Goal: Task Accomplishment & Management: Manage account settings

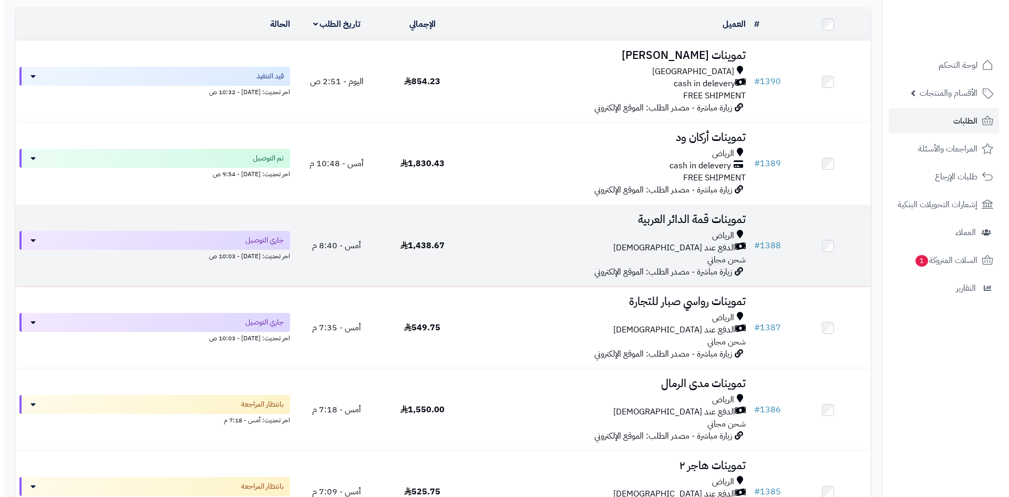
scroll to position [158, 0]
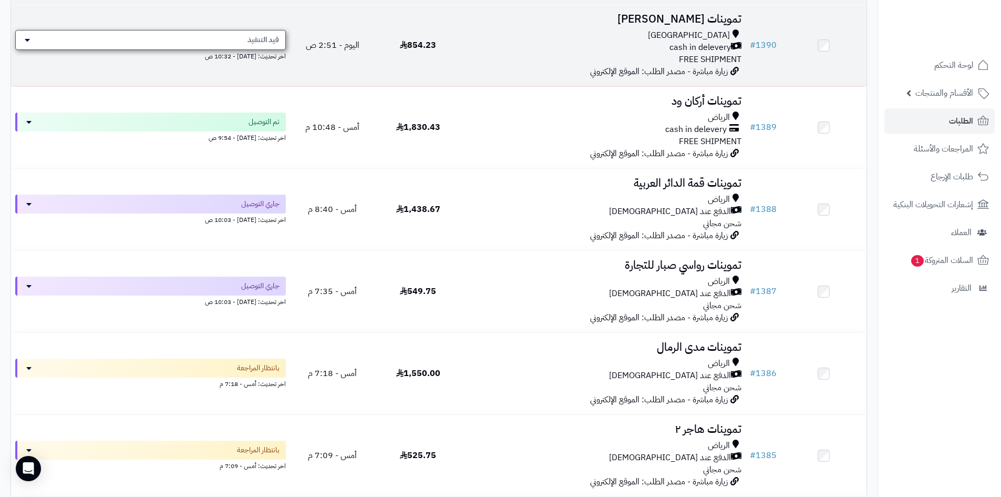
click at [278, 39] on span "قيد التنفيذ" at bounding box center [264, 40] width 32 height 11
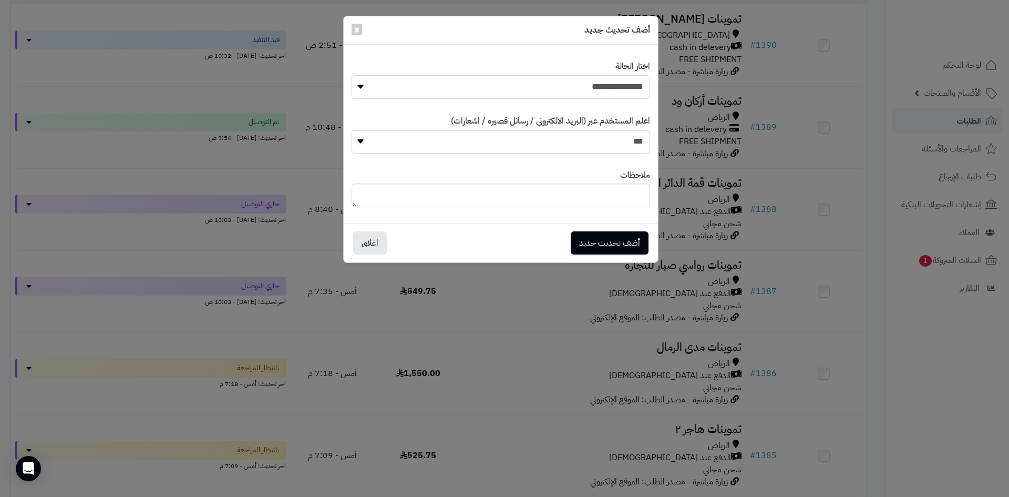
click at [537, 92] on select "**********" at bounding box center [501, 87] width 299 height 24
select select "**"
click at [352, 75] on select "**********" at bounding box center [501, 87] width 299 height 24
click at [597, 241] on button "أضف تحديث جديد" at bounding box center [610, 242] width 78 height 23
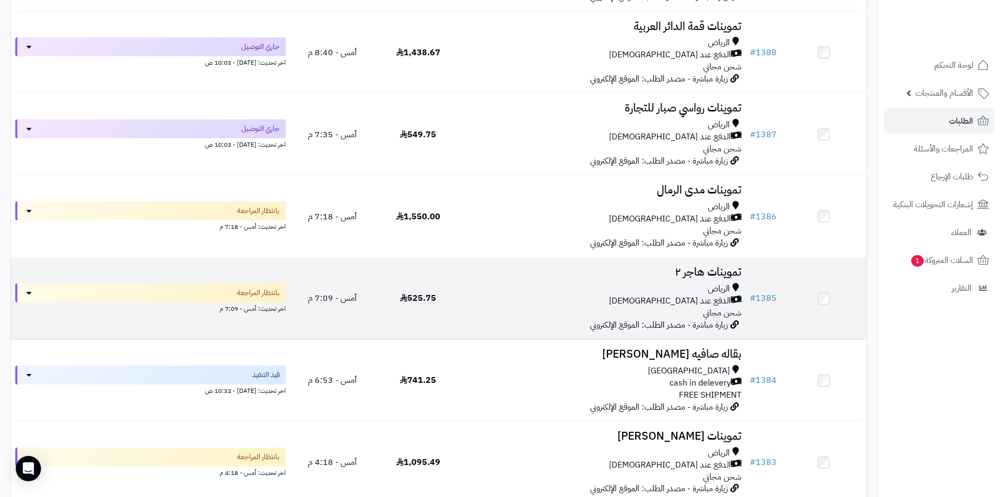
scroll to position [349, 0]
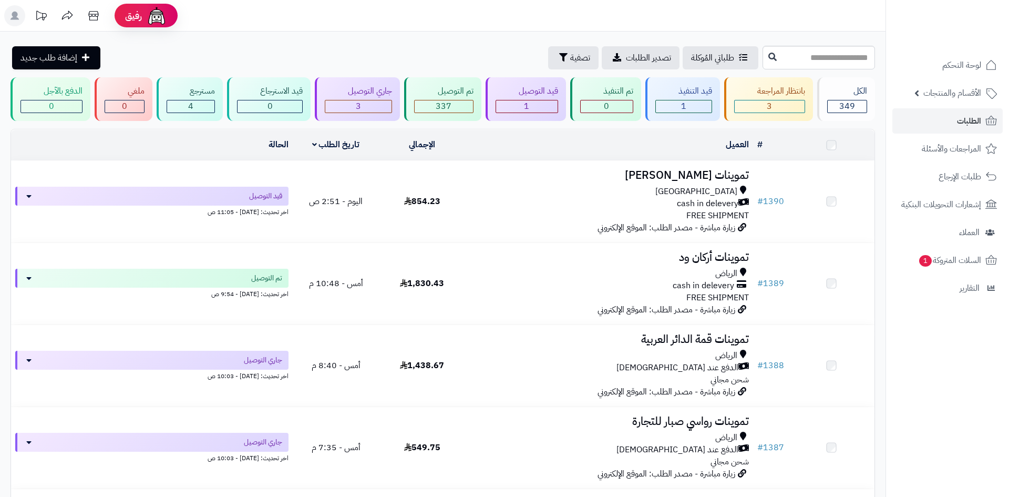
scroll to position [315, 0]
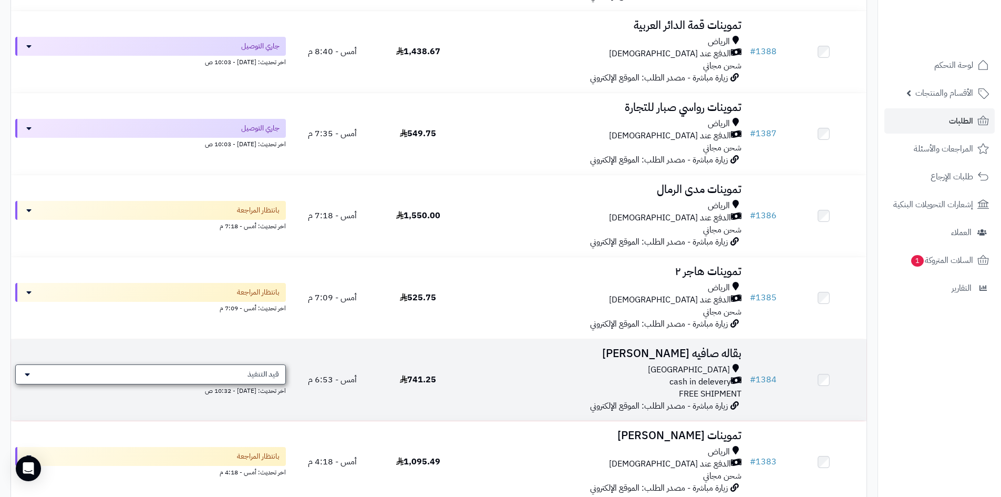
click at [250, 375] on span "قيد التنفيذ" at bounding box center [264, 374] width 32 height 11
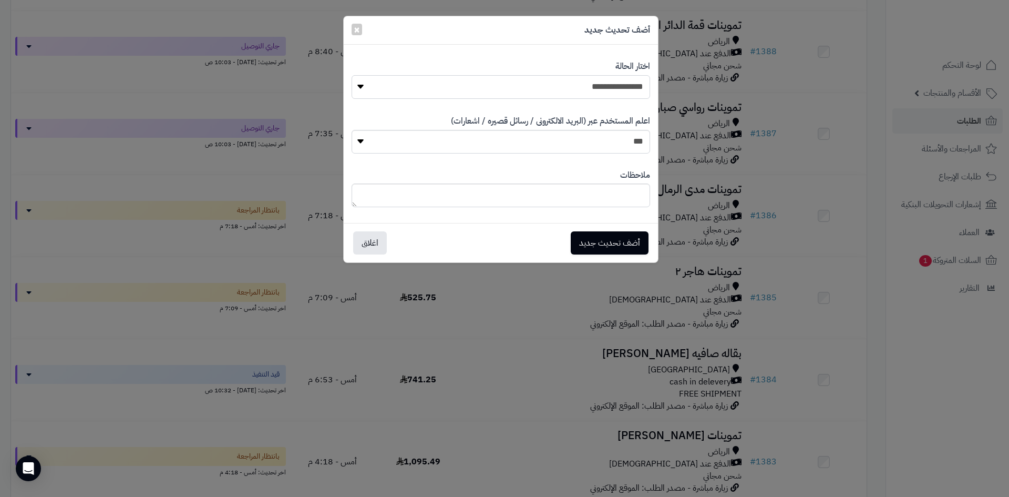
drag, startPoint x: 509, startPoint y: 84, endPoint x: 543, endPoint y: 93, distance: 35.3
click at [509, 84] on select "**********" at bounding box center [501, 87] width 299 height 24
select select "**"
click at [352, 75] on select "**********" at bounding box center [501, 87] width 299 height 24
click at [606, 247] on button "أضف تحديث جديد" at bounding box center [610, 242] width 78 height 23
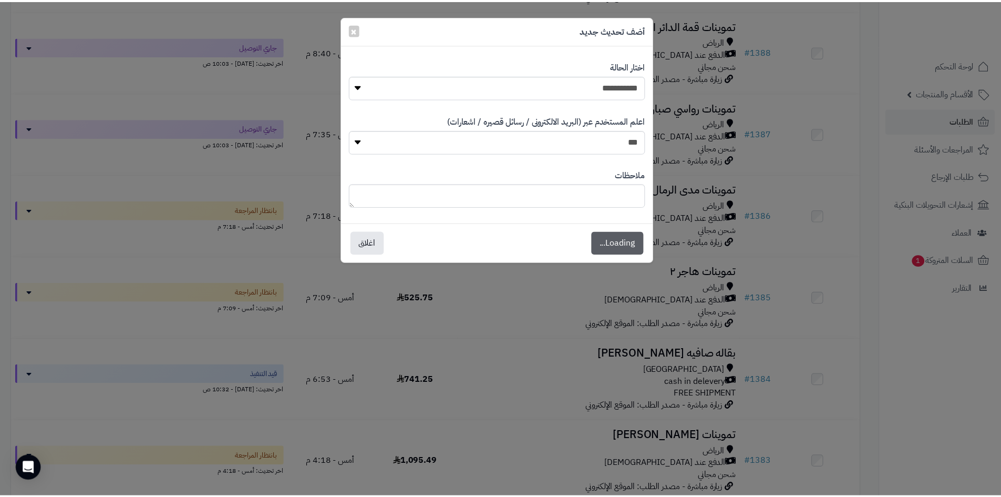
scroll to position [349, 0]
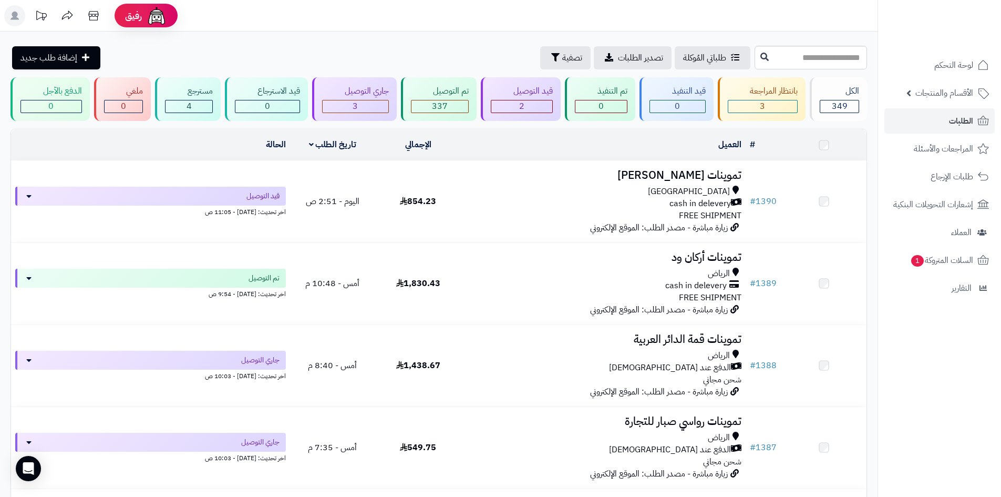
scroll to position [315, 0]
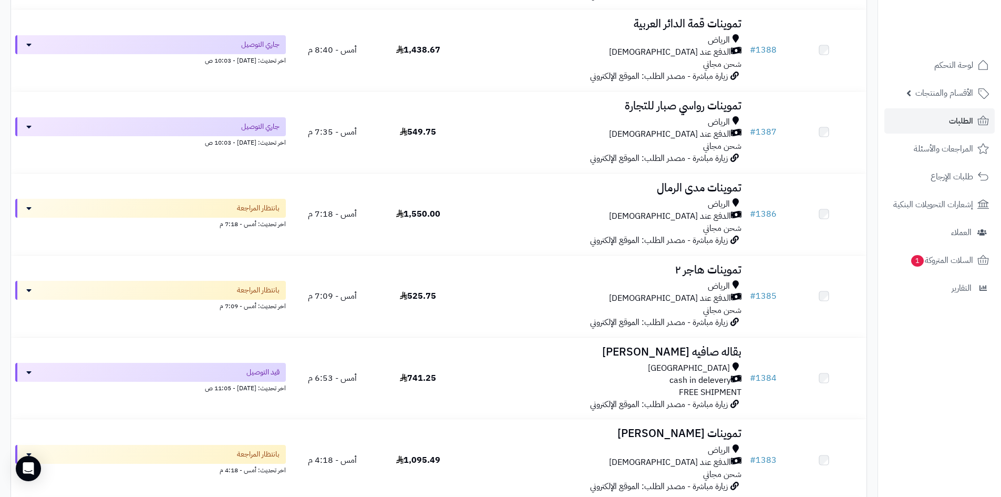
click at [509, 368] on div "Riyadh" at bounding box center [603, 368] width 276 height 12
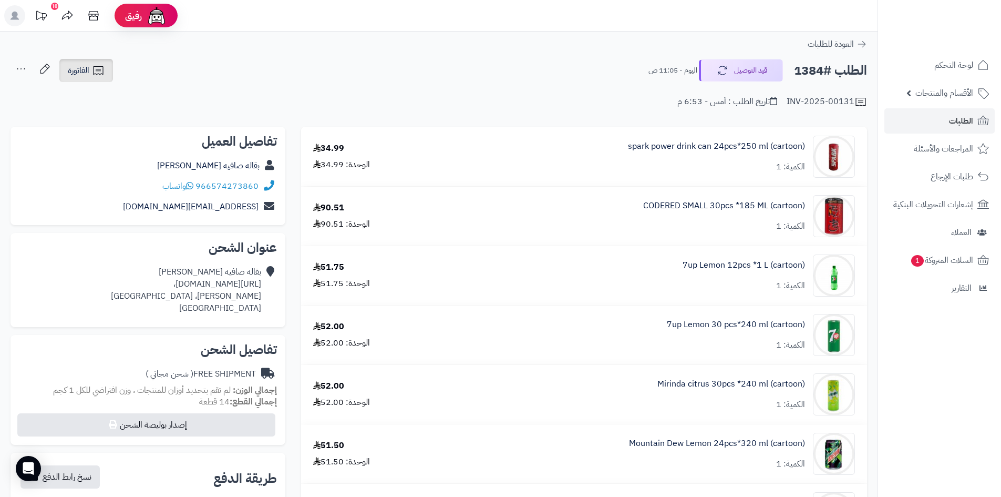
click at [86, 60] on link "الفاتورة" at bounding box center [86, 70] width 54 height 23
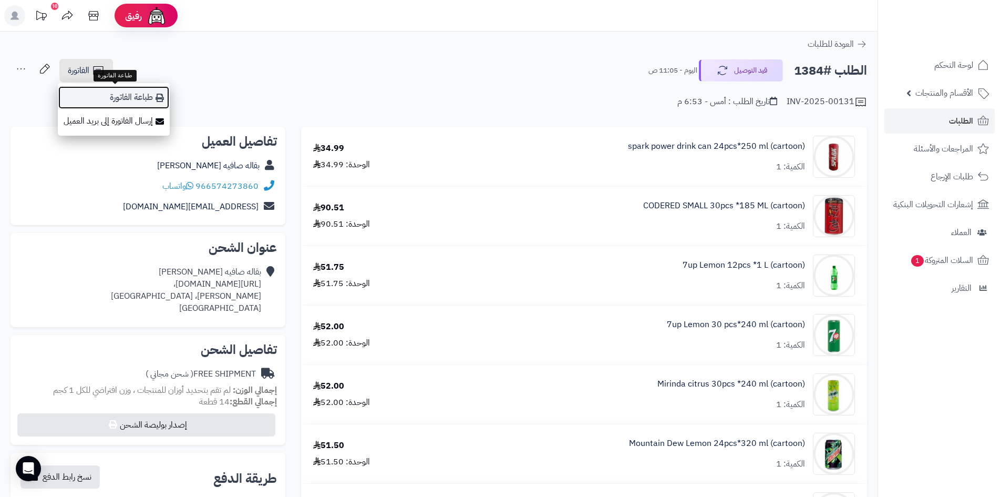
click at [132, 94] on link "طباعة الفاتورة" at bounding box center [114, 98] width 112 height 24
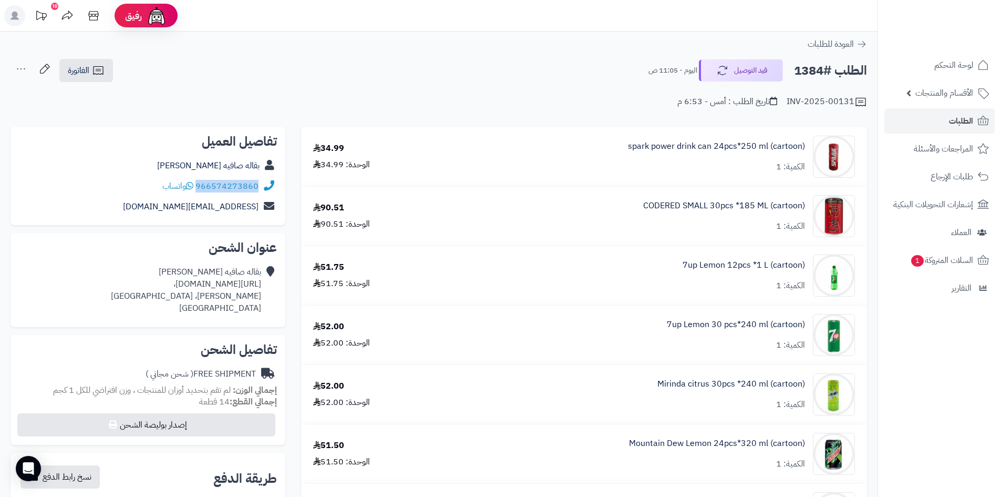
drag, startPoint x: 261, startPoint y: 184, endPoint x: 198, endPoint y: 188, distance: 63.2
click at [198, 188] on div "966574273860 واتساب" at bounding box center [148, 186] width 258 height 20
copy div "966574273860"
drag, startPoint x: 261, startPoint y: 283, endPoint x: 93, endPoint y: 286, distance: 168.7
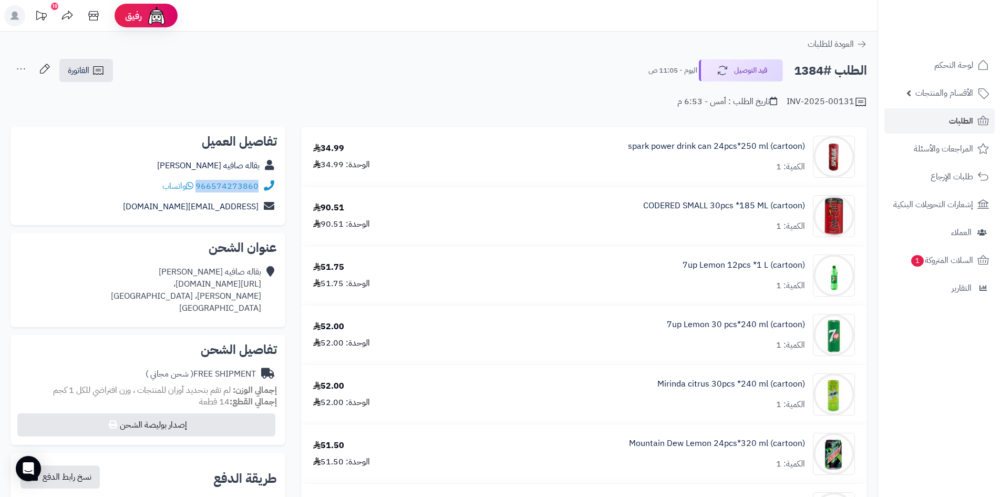
click at [111, 286] on div "بقاله صافيه [PERSON_NAME] [URL][DOMAIN_NAME]، [PERSON_NAME]، [GEOGRAPHIC_DATA] …" at bounding box center [186, 290] width 150 height 48
copy div "[URL][DOMAIN_NAME]"
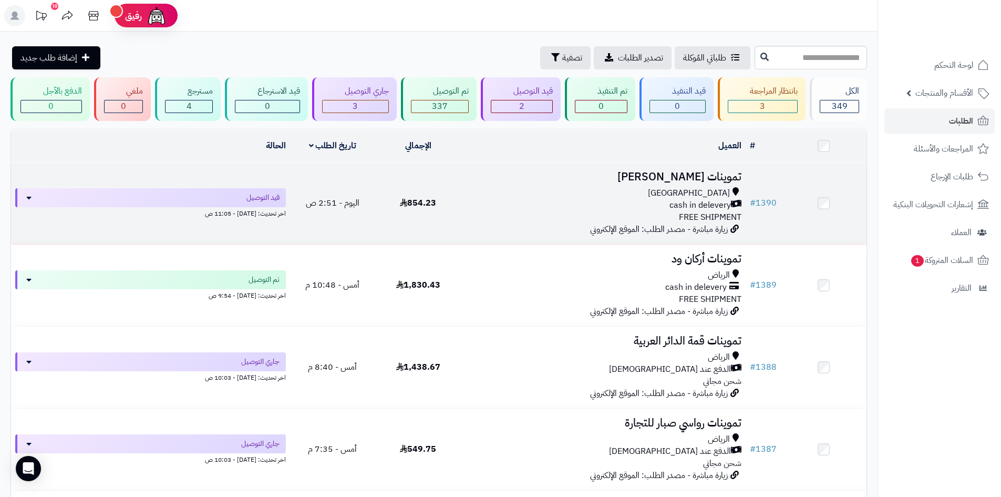
click at [487, 207] on div "cash in delevery" at bounding box center [603, 205] width 276 height 12
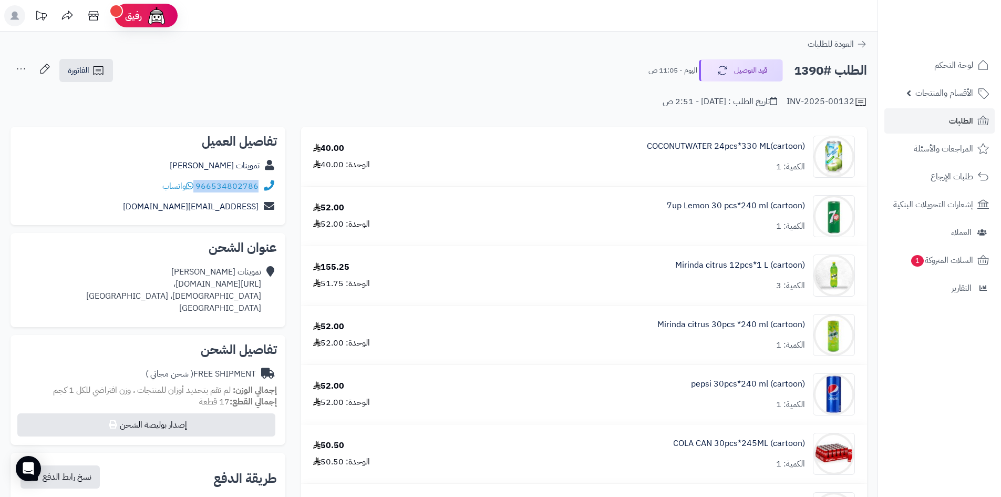
drag, startPoint x: 261, startPoint y: 183, endPoint x: 197, endPoint y: 190, distance: 64.4
click at [197, 190] on div "966534802786 واتساب" at bounding box center [148, 186] width 258 height 20
copy div "966534802786"
drag, startPoint x: 263, startPoint y: 284, endPoint x: 232, endPoint y: 289, distance: 31.5
click at [232, 289] on div "تموينات خالد عبدالرحيم باعباد https://maps.app.goo.gl/QYgsZQJqyy2FBeoE6، الصالح…" at bounding box center [148, 290] width 258 height 56
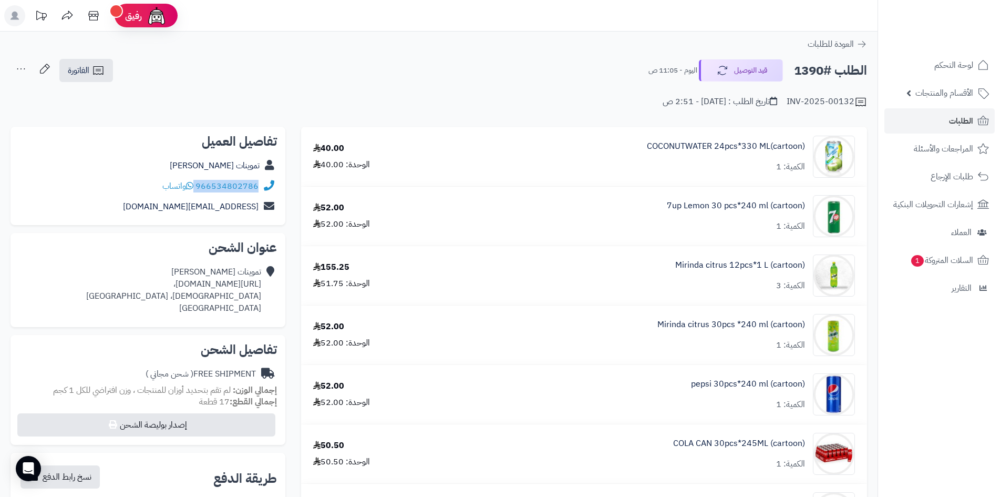
click at [265, 284] on icon at bounding box center [269, 290] width 11 height 48
drag, startPoint x: 263, startPoint y: 282, endPoint x: 132, endPoint y: 283, distance: 130.4
click at [148, 290] on div "تموينات خالد عبدالرحيم باعباد https://maps.app.goo.gl/QYgsZQJqyy2FBeoE6، الصالح…" at bounding box center [148, 290] width 258 height 56
click at [123, 261] on div "عنوان الشحن تموينات خالد عبدالرحيم باعباد https://maps.app.goo.gl/QYgsZQJqyy2FB…" at bounding box center [148, 280] width 275 height 94
drag, startPoint x: 260, startPoint y: 284, endPoint x: 86, endPoint y: 282, distance: 173.5
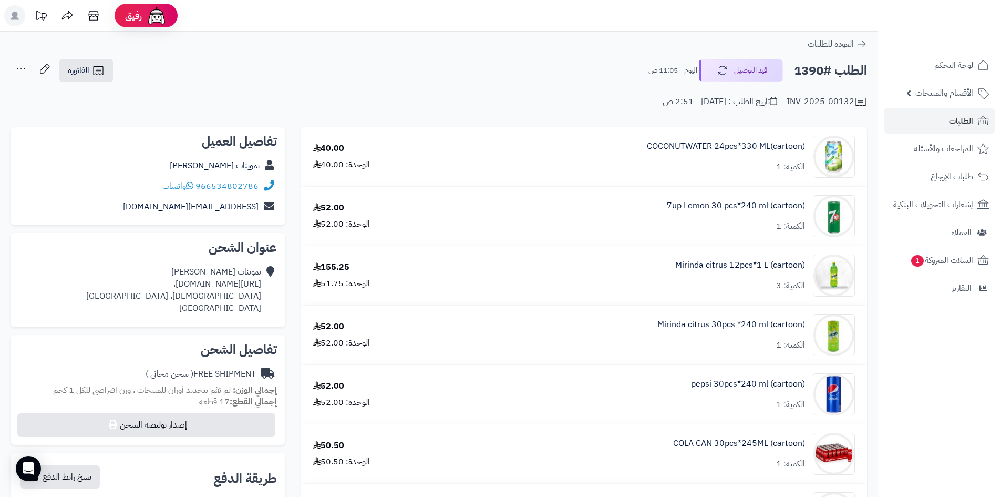
click at [88, 282] on div "تموينات خالد عبدالرحيم باعباد https://maps.app.goo.gl/QYgsZQJqyy2FBeoE6، الصالح…" at bounding box center [173, 290] width 175 height 48
copy div "https://maps.app.goo.gl/QYgsZQJqyy2FBeoE6"
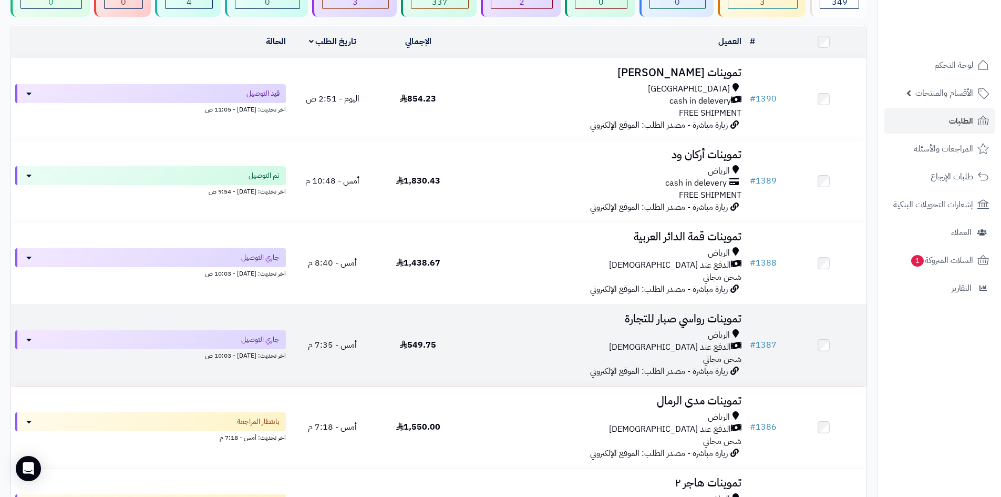
scroll to position [158, 0]
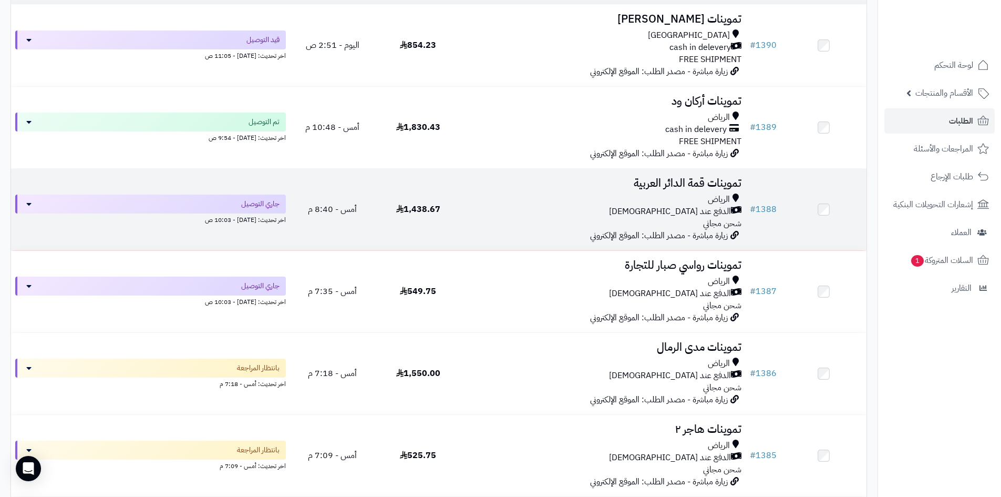
click at [567, 206] on div "الدفع عند [DEMOGRAPHIC_DATA]" at bounding box center [603, 212] width 276 height 12
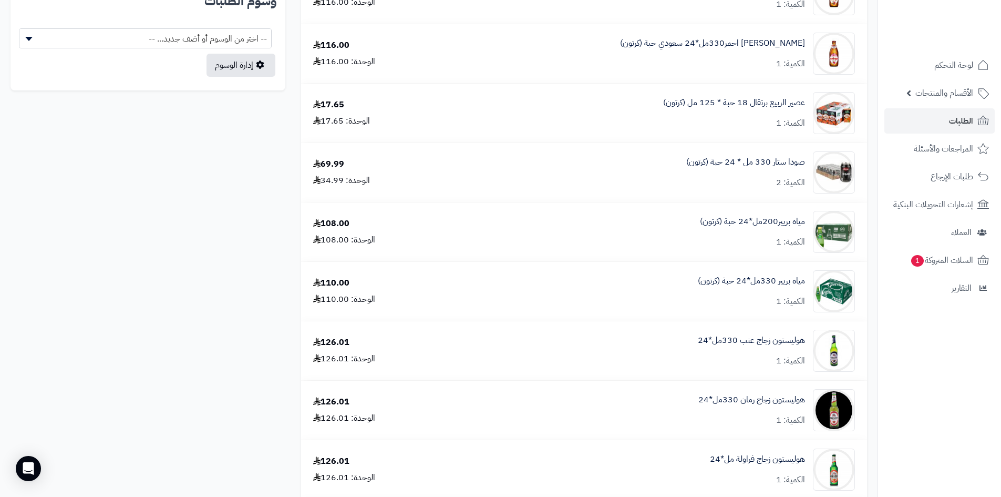
scroll to position [683, 0]
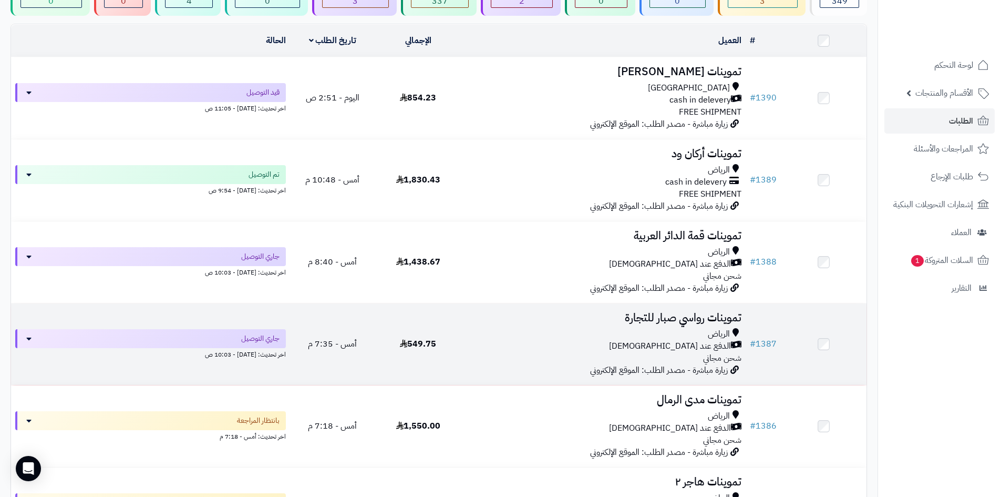
scroll to position [158, 0]
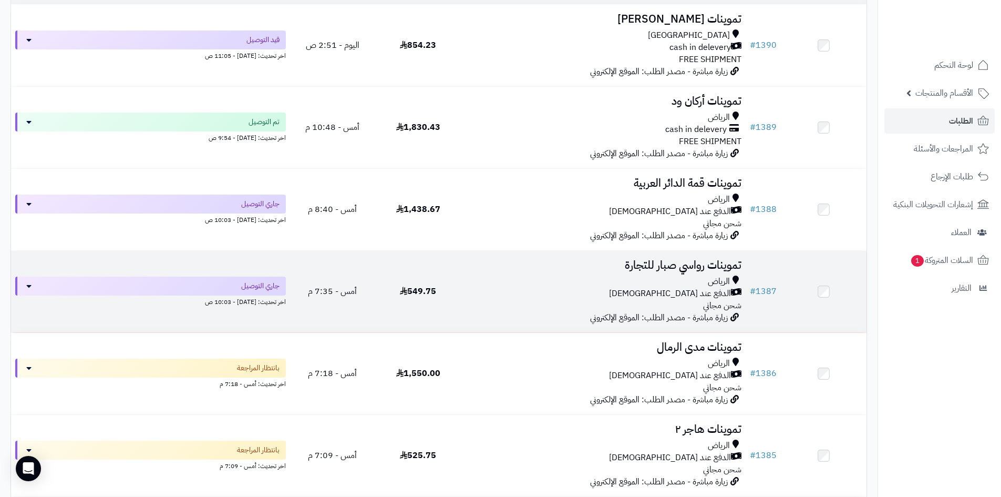
click at [517, 275] on div "الرياض" at bounding box center [603, 281] width 276 height 12
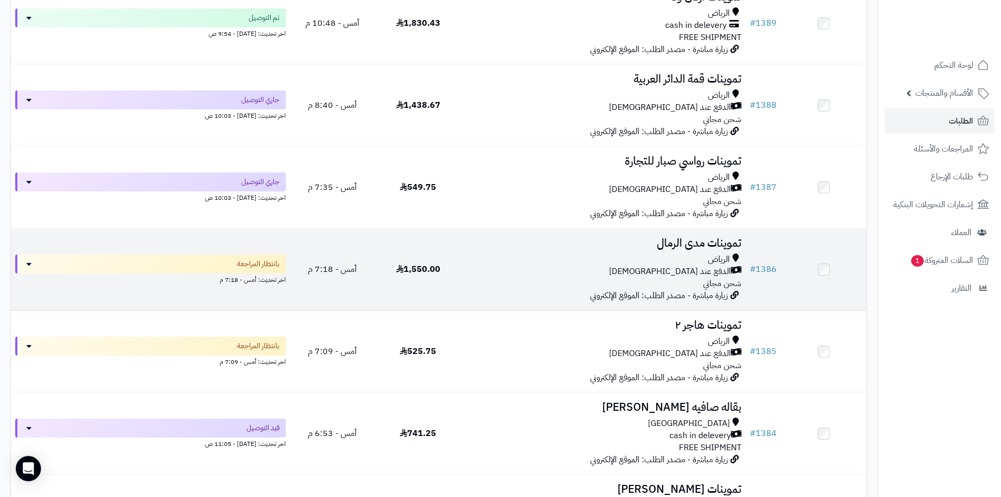
scroll to position [263, 0]
click at [511, 285] on div "الرياض الدفع عند الاستلام شحن مجاني" at bounding box center [603, 270] width 276 height 36
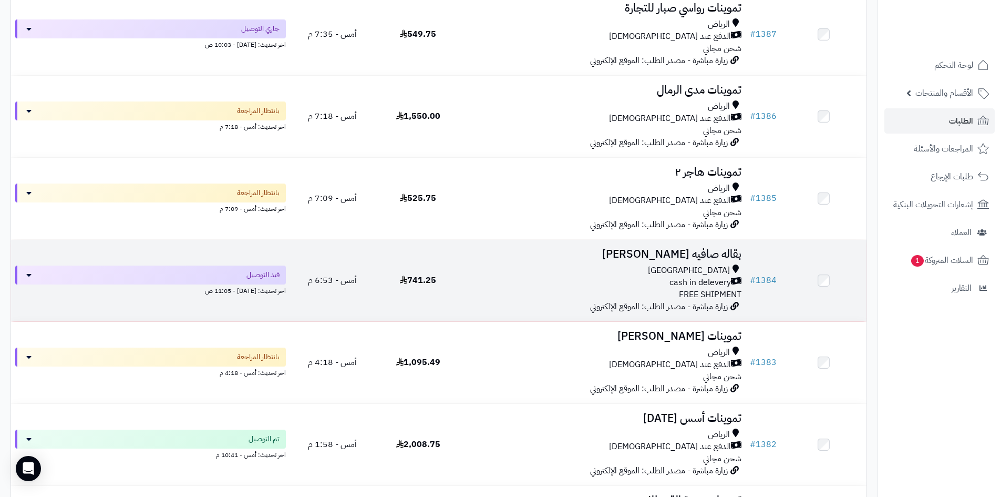
scroll to position [420, 0]
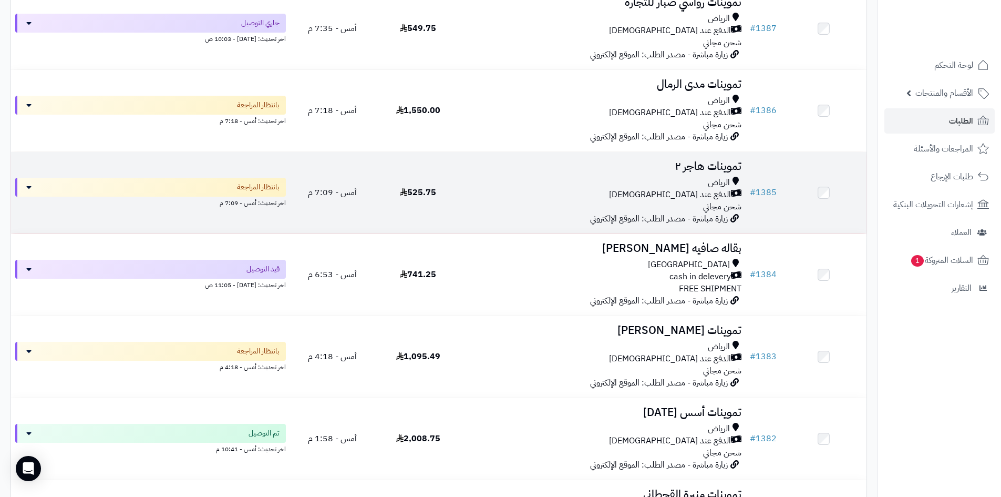
click at [491, 218] on td "تموينات هاجر ٢ الرياض الدفع عند الاستلام شحن مجاني زيارة مباشرة - مصدر الطلب: ا…" at bounding box center [603, 192] width 285 height 81
click at [470, 205] on div "الرياض الدفع عند الاستلام شحن مجاني" at bounding box center [603, 195] width 276 height 36
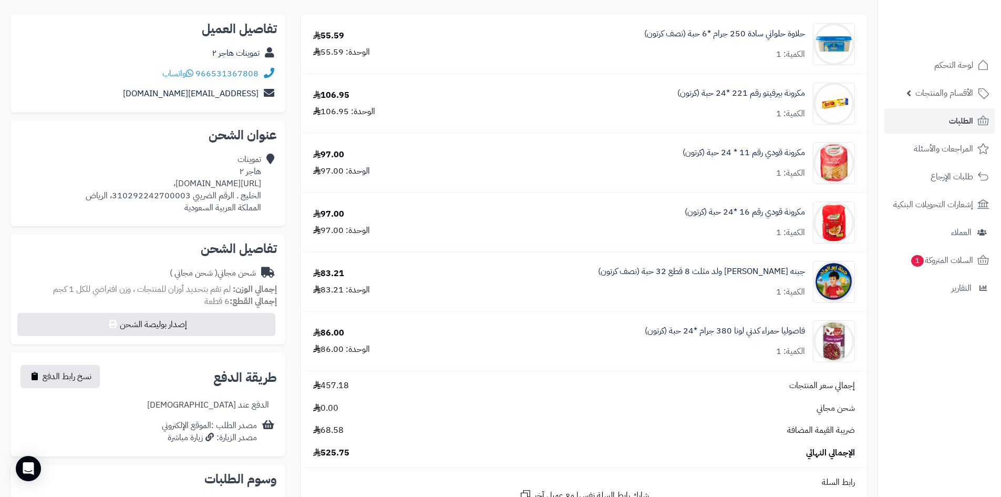
scroll to position [106, 0]
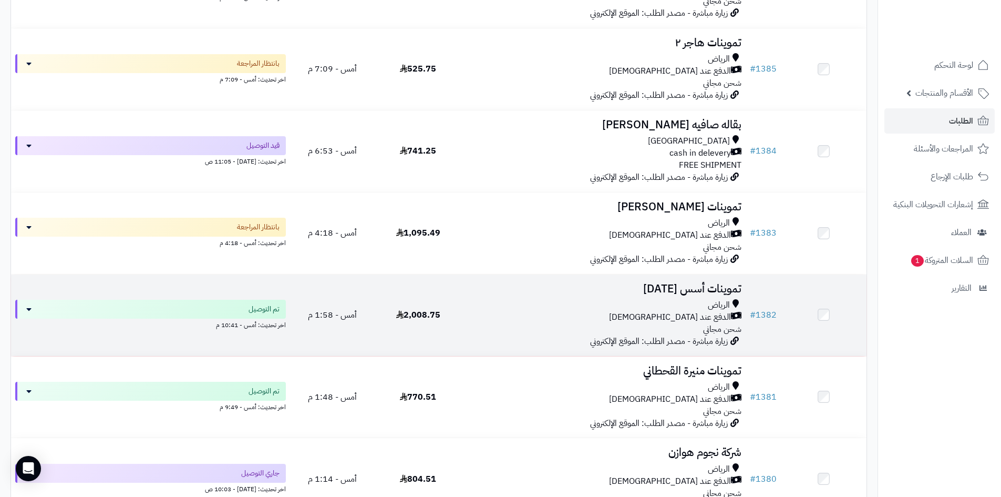
scroll to position [578, 0]
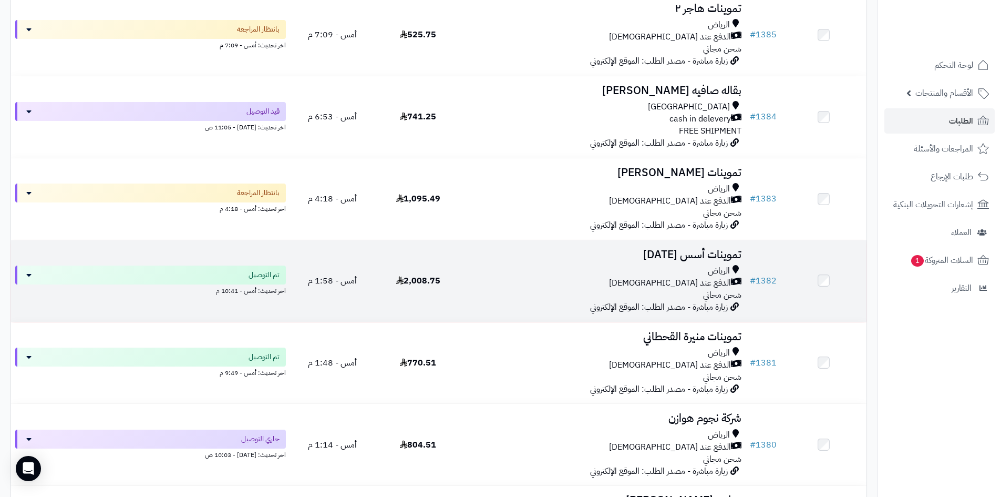
click at [555, 285] on div "الدفع عند [DEMOGRAPHIC_DATA]" at bounding box center [603, 283] width 276 height 12
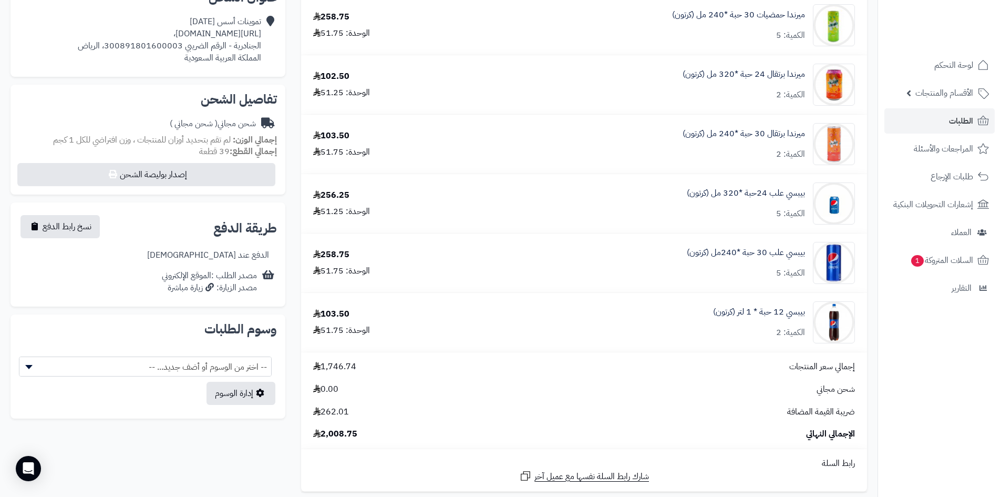
scroll to position [368, 0]
